Goal: Task Accomplishment & Management: Complete application form

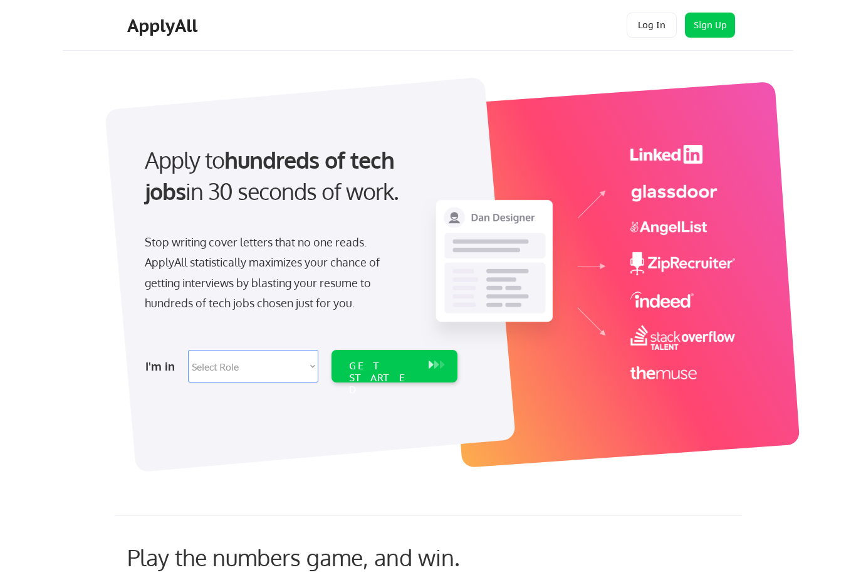
click at [248, 362] on select "Select Role Software Engineering Product Management Customer Success Sales UI/U…" at bounding box center [253, 366] width 130 height 33
select select ""technical_project_program_mgmt""
click at [402, 363] on div "GET STARTED" at bounding box center [382, 378] width 67 height 36
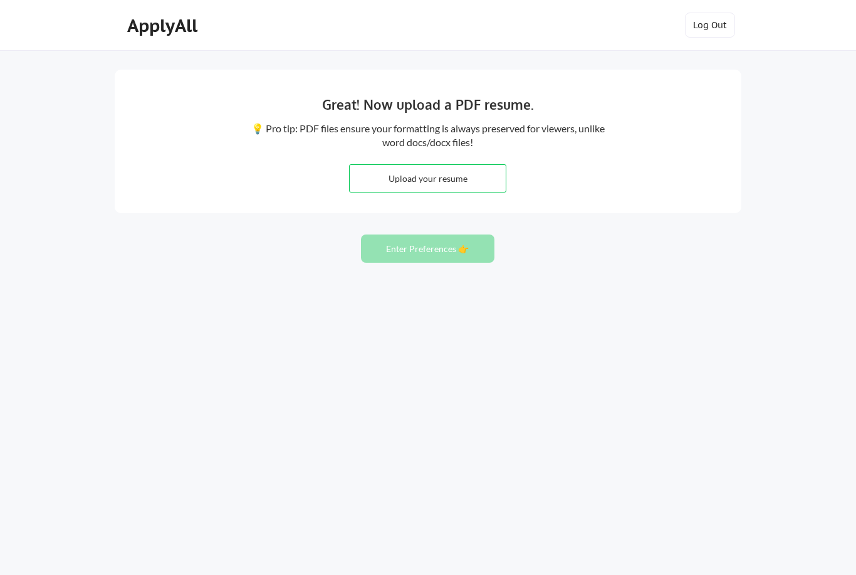
click at [432, 181] on input "file" at bounding box center [428, 178] width 156 height 27
type input "C:\fakepath\Christi McLean 9825 CSMpdf.pdf"
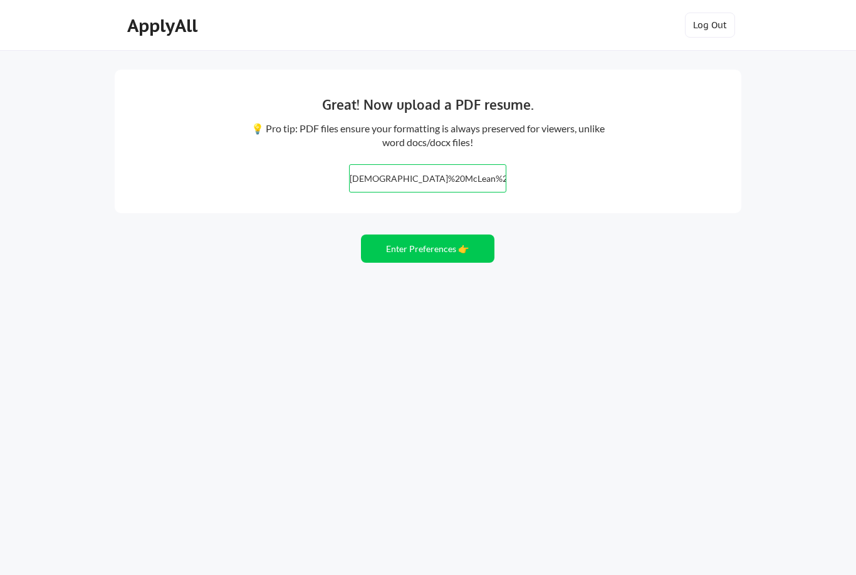
click at [403, 185] on input "file" at bounding box center [428, 178] width 156 height 27
type input "C:\fakepath\Christi McLean 9825 CSM copy.docx"
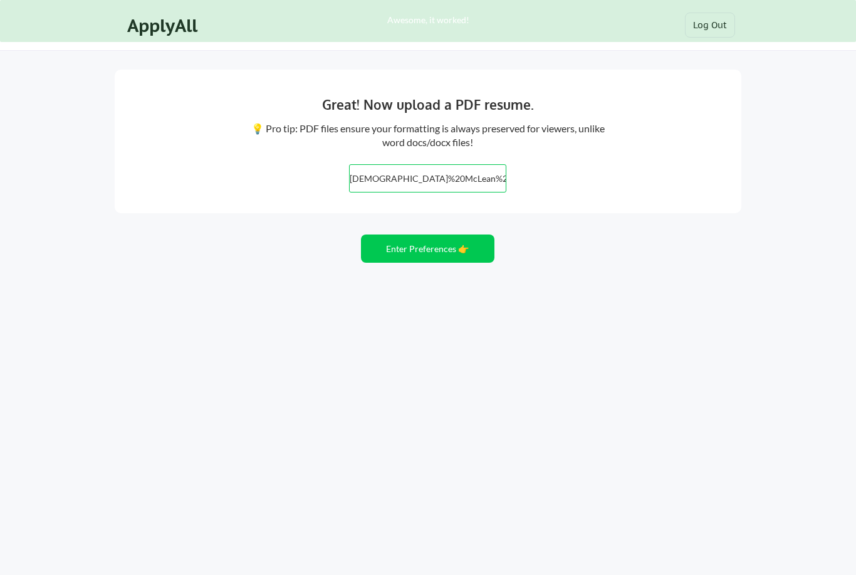
click at [416, 185] on input "file" at bounding box center [428, 178] width 156 height 27
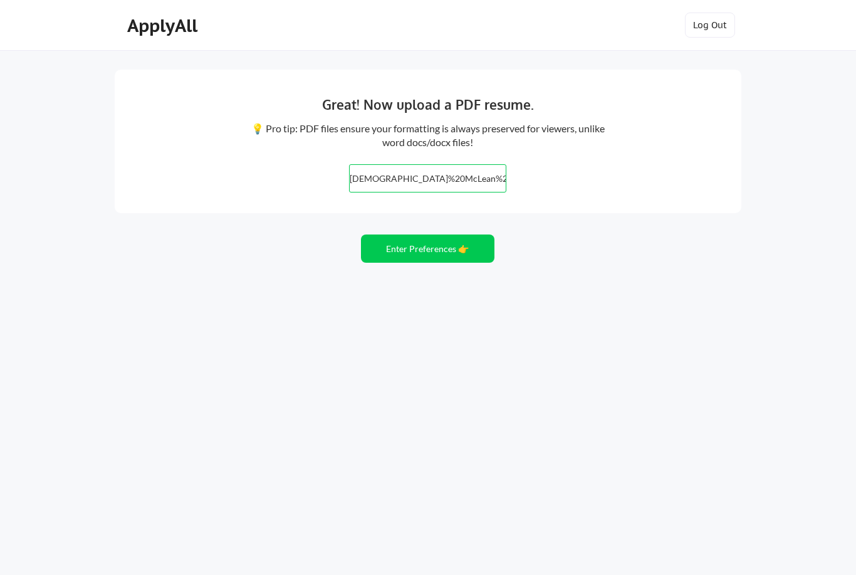
click at [385, 182] on input "file" at bounding box center [428, 178] width 156 height 27
click at [0, 0] on html "Great! Now upload a PDF resume. 💡 Pro tip: PDF files ensure your formatting is …" at bounding box center [428, 287] width 856 height 575
click at [400, 248] on button "Enter Preferences 👉" at bounding box center [427, 248] width 133 height 28
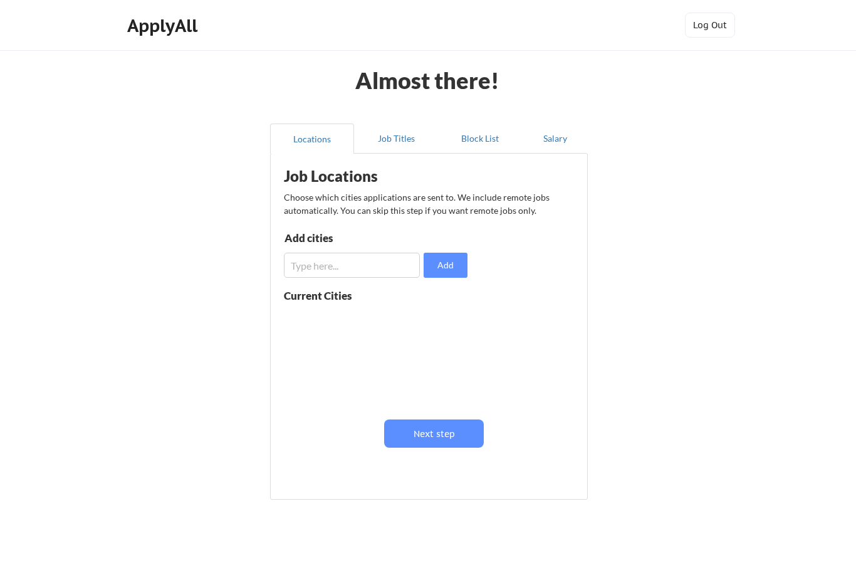
click at [369, 265] on input "input" at bounding box center [352, 265] width 136 height 25
type input "[GEOGRAPHIC_DATA]"
click at [456, 263] on button "Add" at bounding box center [446, 265] width 44 height 25
click at [374, 265] on input "input" at bounding box center [352, 265] width 136 height 25
type input "Tacoma"
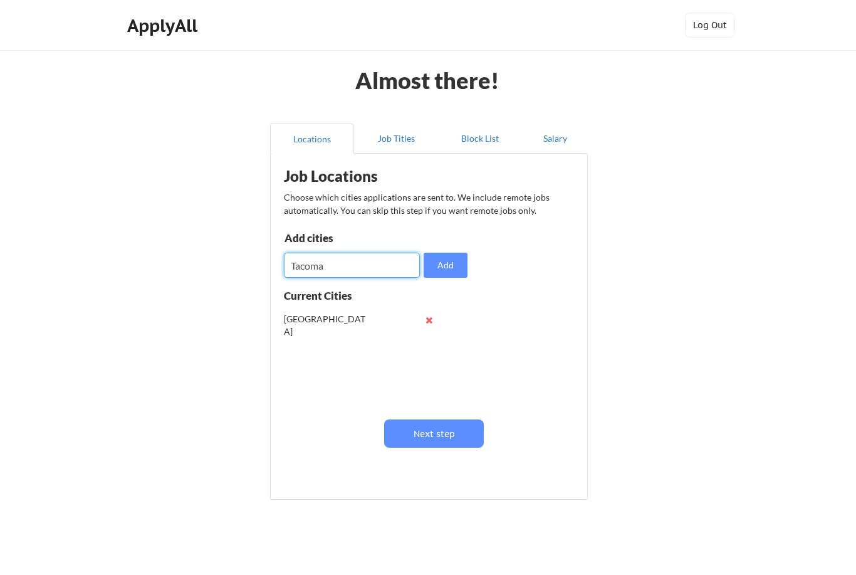
click at [445, 259] on button "Add" at bounding box center [446, 265] width 44 height 25
click at [395, 265] on input "input" at bounding box center [352, 265] width 136 height 25
type input "Bellevue"
click at [452, 261] on button "Add" at bounding box center [446, 265] width 44 height 25
click at [371, 264] on input "input" at bounding box center [352, 265] width 136 height 25
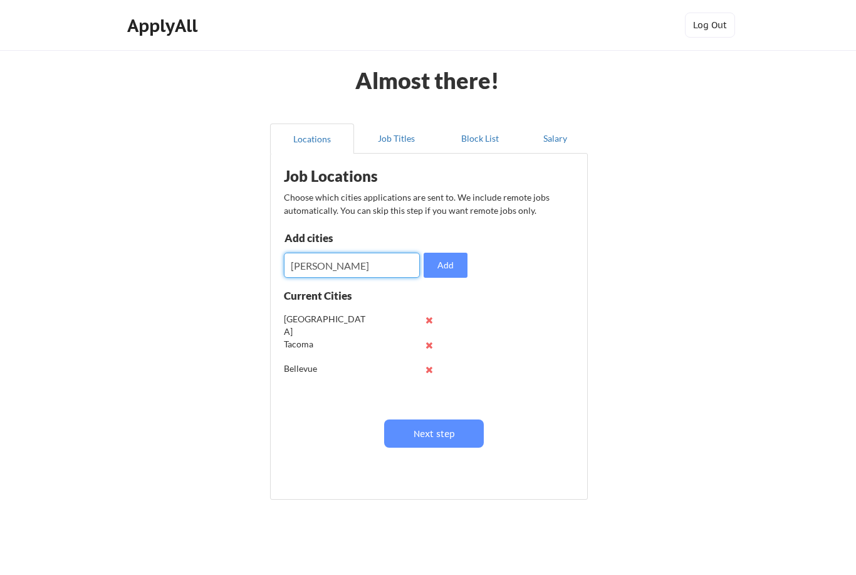
type input "[PERSON_NAME]"
click at [452, 265] on button "Add" at bounding box center [446, 265] width 44 height 25
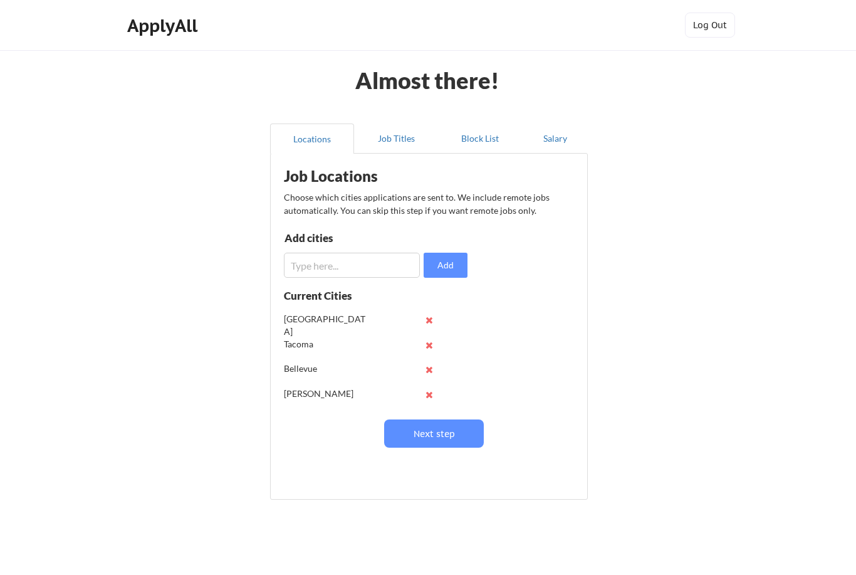
click at [447, 434] on button "Next step" at bounding box center [434, 433] width 100 height 28
